Goal: Check status

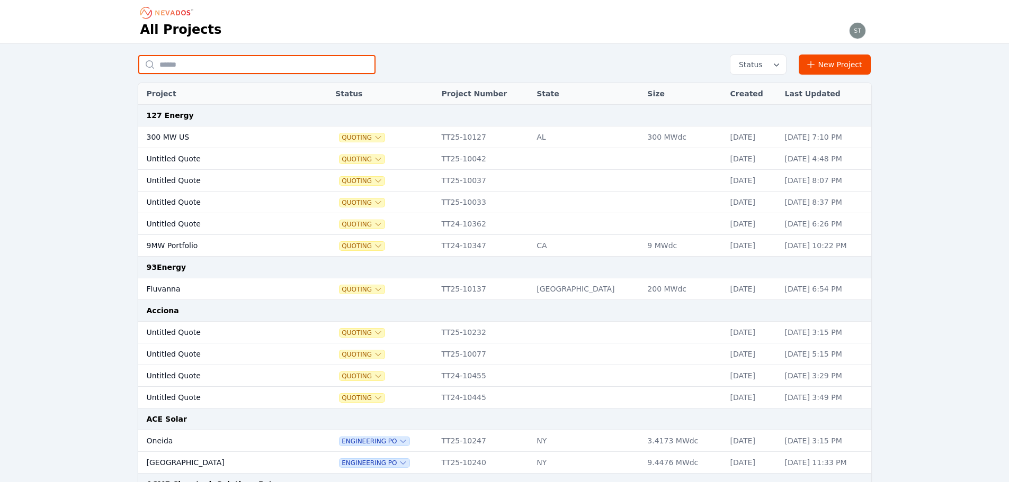
click at [250, 73] on input "text" at bounding box center [256, 64] width 237 height 19
type input "**********"
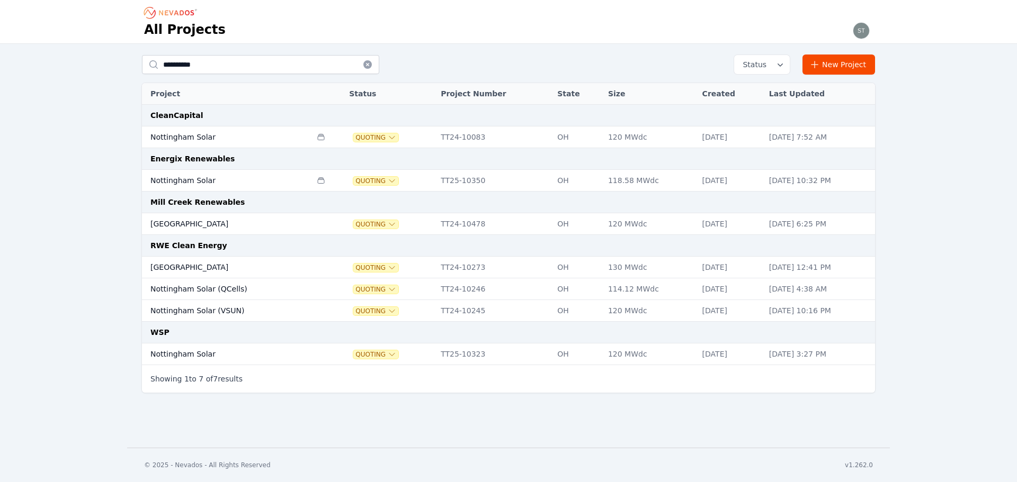
click at [208, 177] on td "Nottingham Solar" at bounding box center [226, 181] width 169 height 22
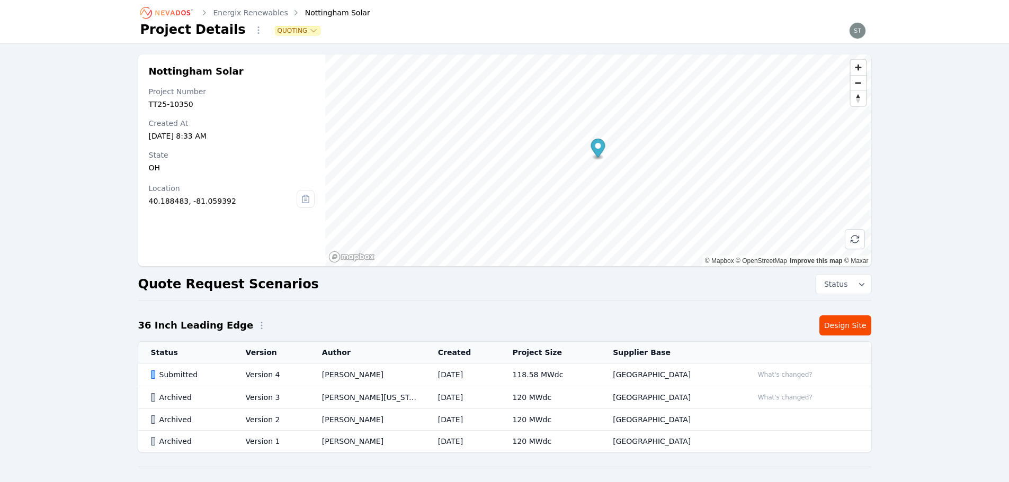
click at [233, 377] on td "Submitted" at bounding box center [185, 375] width 95 height 23
click at [376, 393] on td "[PERSON_NAME][US_STATE]" at bounding box center [367, 398] width 116 height 23
click at [762, 396] on button "What's changed?" at bounding box center [785, 398] width 64 height 12
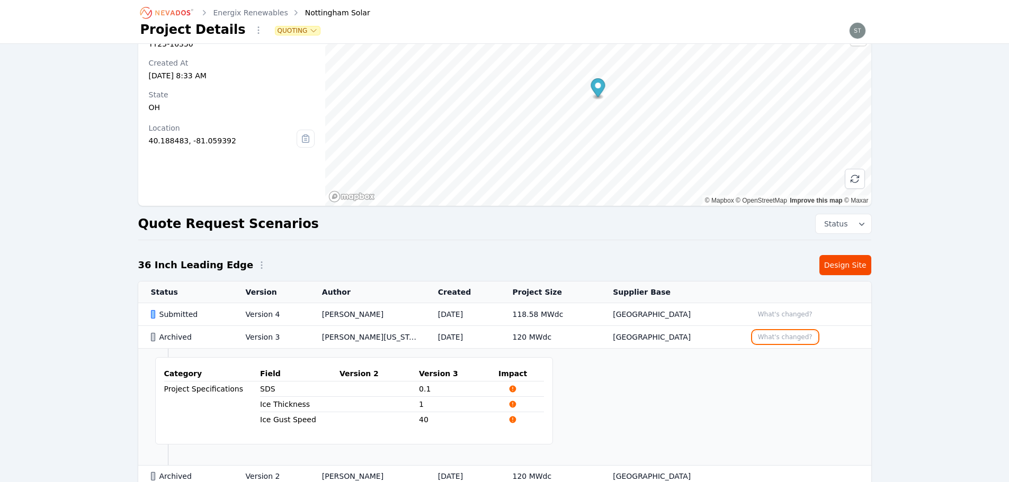
scroll to position [212, 0]
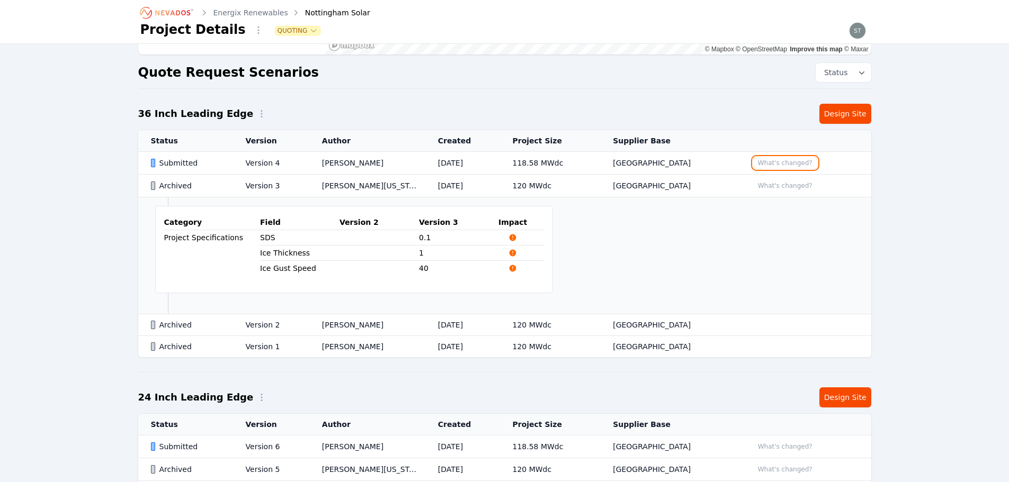
click at [787, 164] on button "What's changed?" at bounding box center [785, 163] width 64 height 12
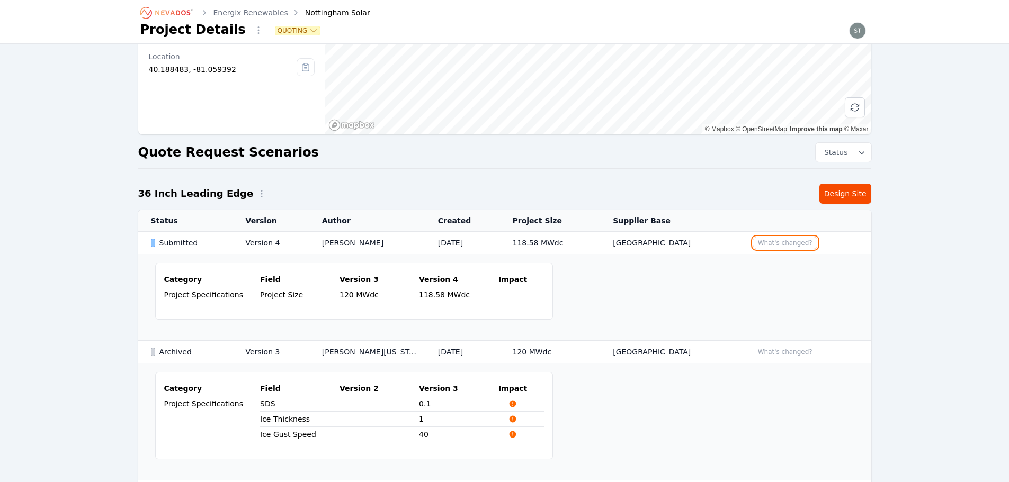
scroll to position [0, 0]
